Goal: Use online tool/utility: Utilize a website feature to perform a specific function

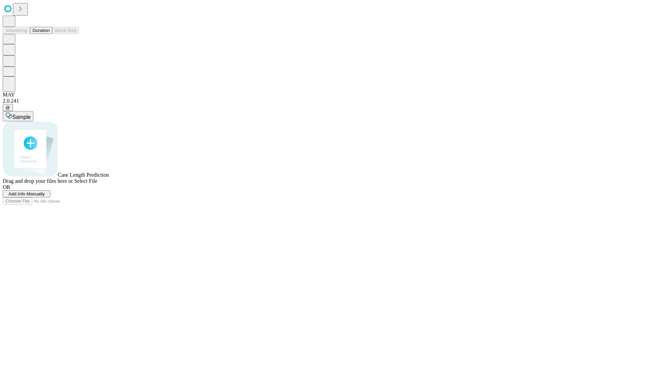
click at [50, 34] on button "Duration" at bounding box center [41, 30] width 22 height 7
click at [45, 197] on span "Add Info Manually" at bounding box center [27, 193] width 36 height 5
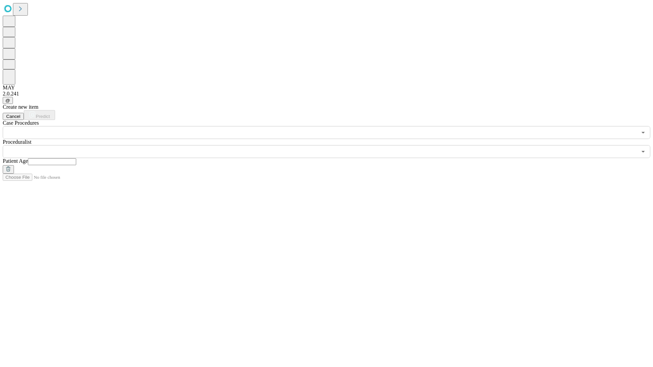
click at [76, 159] on input "text" at bounding box center [52, 162] width 48 height 7
type input "**"
click at [331, 145] on input "text" at bounding box center [320, 151] width 634 height 13
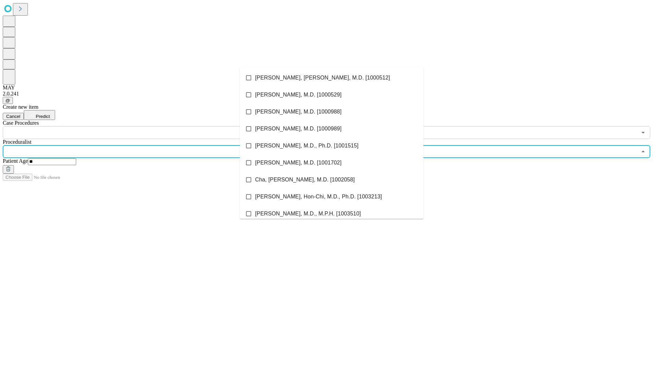
click at [332, 78] on li "[PERSON_NAME], [PERSON_NAME], M.D. [1000512]" at bounding box center [332, 77] width 184 height 17
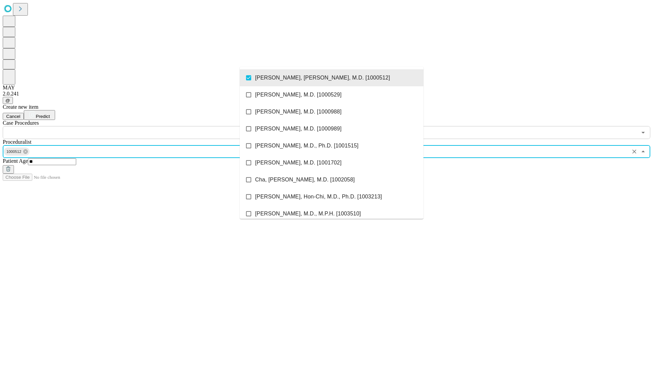
click at [143, 126] on input "text" at bounding box center [320, 132] width 634 height 13
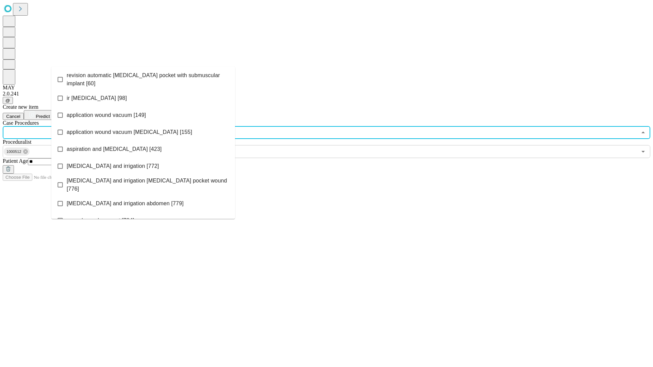
click at [143, 78] on span "revision automatic [MEDICAL_DATA] pocket with submuscular implant [60]" at bounding box center [148, 79] width 163 height 16
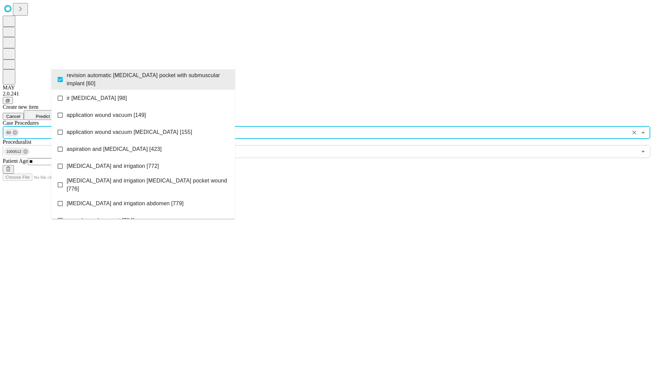
click at [50, 114] on span "Predict" at bounding box center [43, 116] width 14 height 5
